Goal: Transaction & Acquisition: Book appointment/travel/reservation

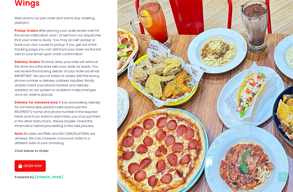
scroll to position [109, 0]
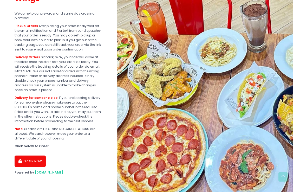
click at [40, 160] on button "ORDER NOW" at bounding box center [30, 161] width 31 height 11
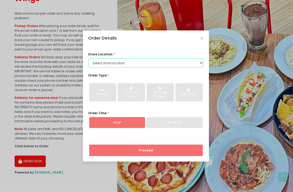
click at [156, 65] on select "Select store location Crazy Wings - Maginhawa QC Crazy Wings - [PERSON_NAME]" at bounding box center [145, 62] width 115 height 9
select select "681dea8e88a23861d1c70689"
click at [88, 58] on select "Select store location Crazy Wings - Maginhawa QC Crazy Wings - [PERSON_NAME]" at bounding box center [145, 62] width 115 height 9
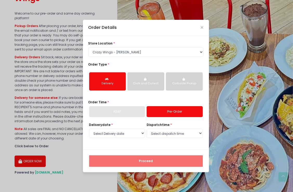
click at [166, 111] on link "Pre-Order" at bounding box center [175, 111] width 56 height 11
click at [166, 112] on link "Pre-Order" at bounding box center [175, 111] width 56 height 11
click at [144, 132] on select "Select Delivery date [DATE] [DATE] [DATE] [DATE] [DATE] [DATE]" at bounding box center [117, 133] width 56 height 9
select select "[DATE]"
click at [89, 129] on select "Select Delivery date [DATE] [DATE] [DATE] [DATE] [DATE] [DATE]" at bounding box center [117, 133] width 56 height 9
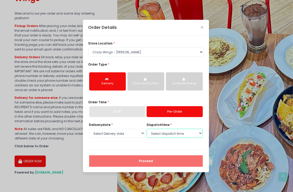
click at [190, 136] on select "Select dispatch time 02:00 PM - 02:30 PM 02:30 PM - 03:00 PM 03:00 PM - 03:30 P…" at bounding box center [175, 133] width 56 height 9
select select "22:00"
click at [147, 129] on select "Select dispatch time 02:00 PM - 02:30 PM 02:30 PM - 03:00 PM 03:00 PM - 03:30 P…" at bounding box center [175, 133] width 56 height 9
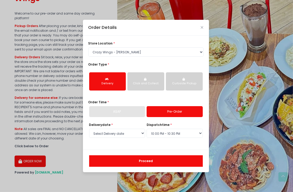
click at [160, 160] on button "Proceed" at bounding box center [146, 160] width 114 height 11
